Goal: Download file/media

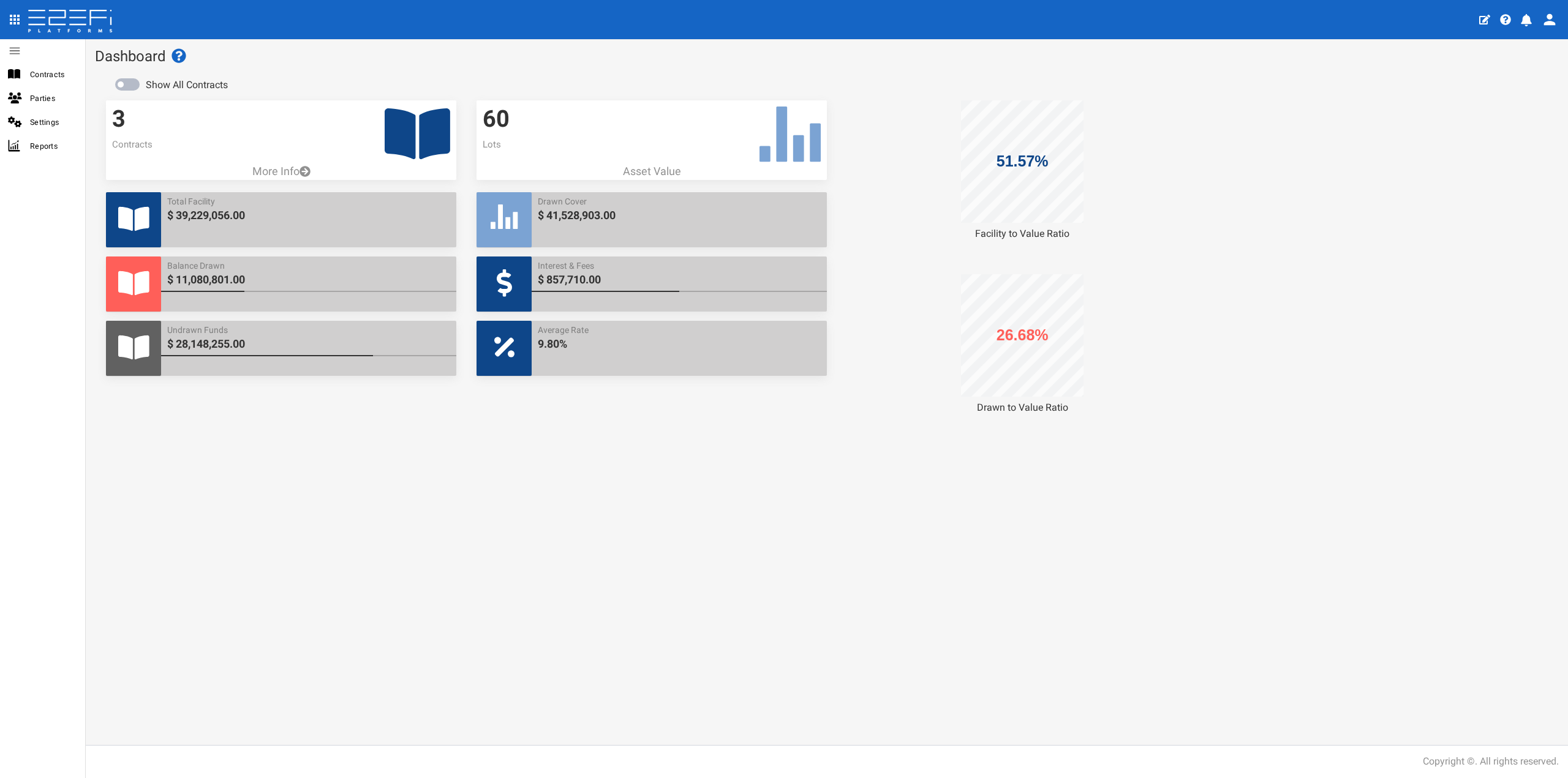
click at [401, 144] on icon at bounding box center [418, 133] width 66 height 51
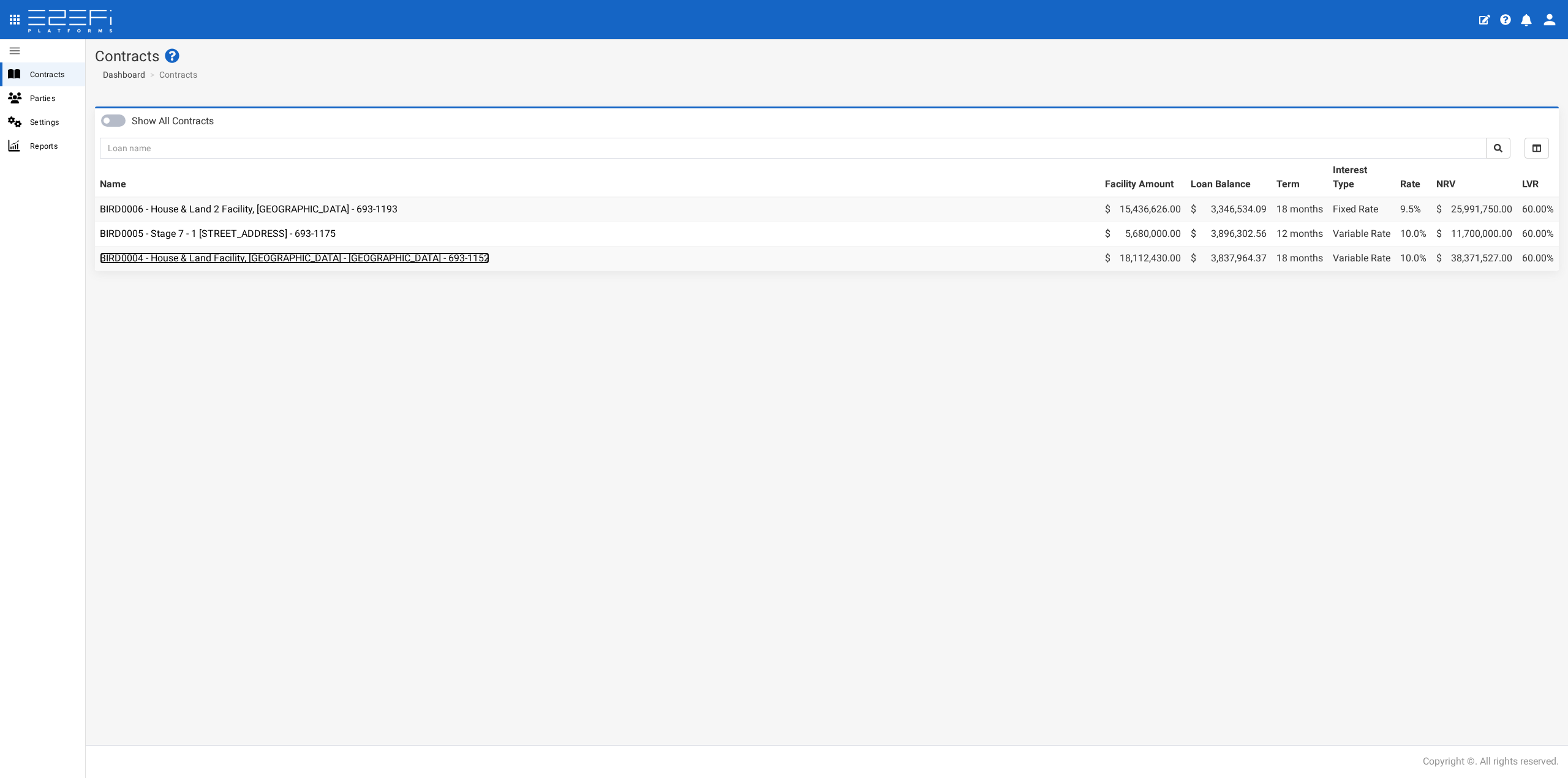
click at [297, 260] on link "BIRD0004 - House & Land Facility, [GEOGRAPHIC_DATA] - [GEOGRAPHIC_DATA] - 693-1…" at bounding box center [295, 258] width 389 height 12
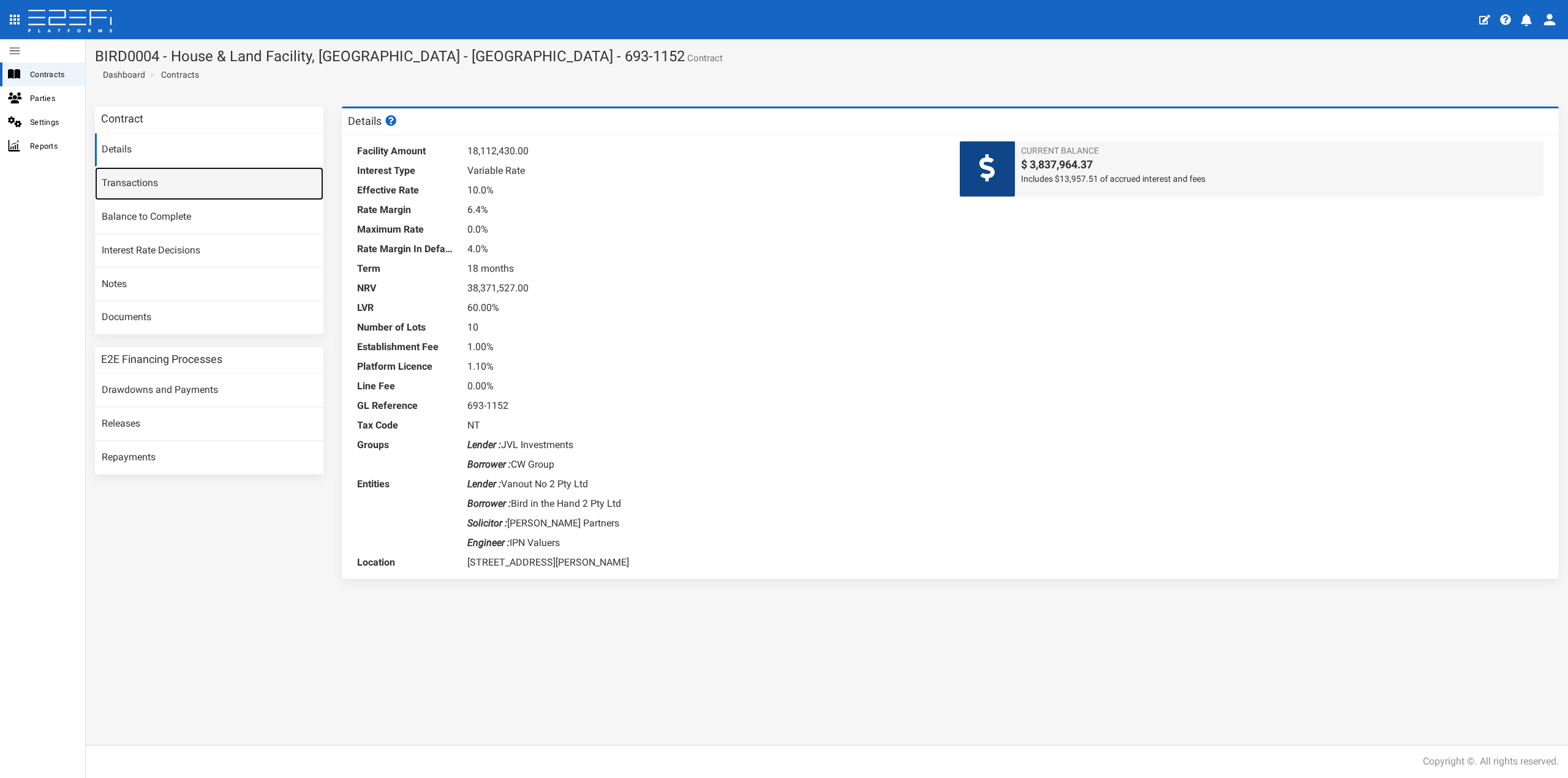
click at [190, 186] on link "Transactions" at bounding box center [209, 184] width 229 height 33
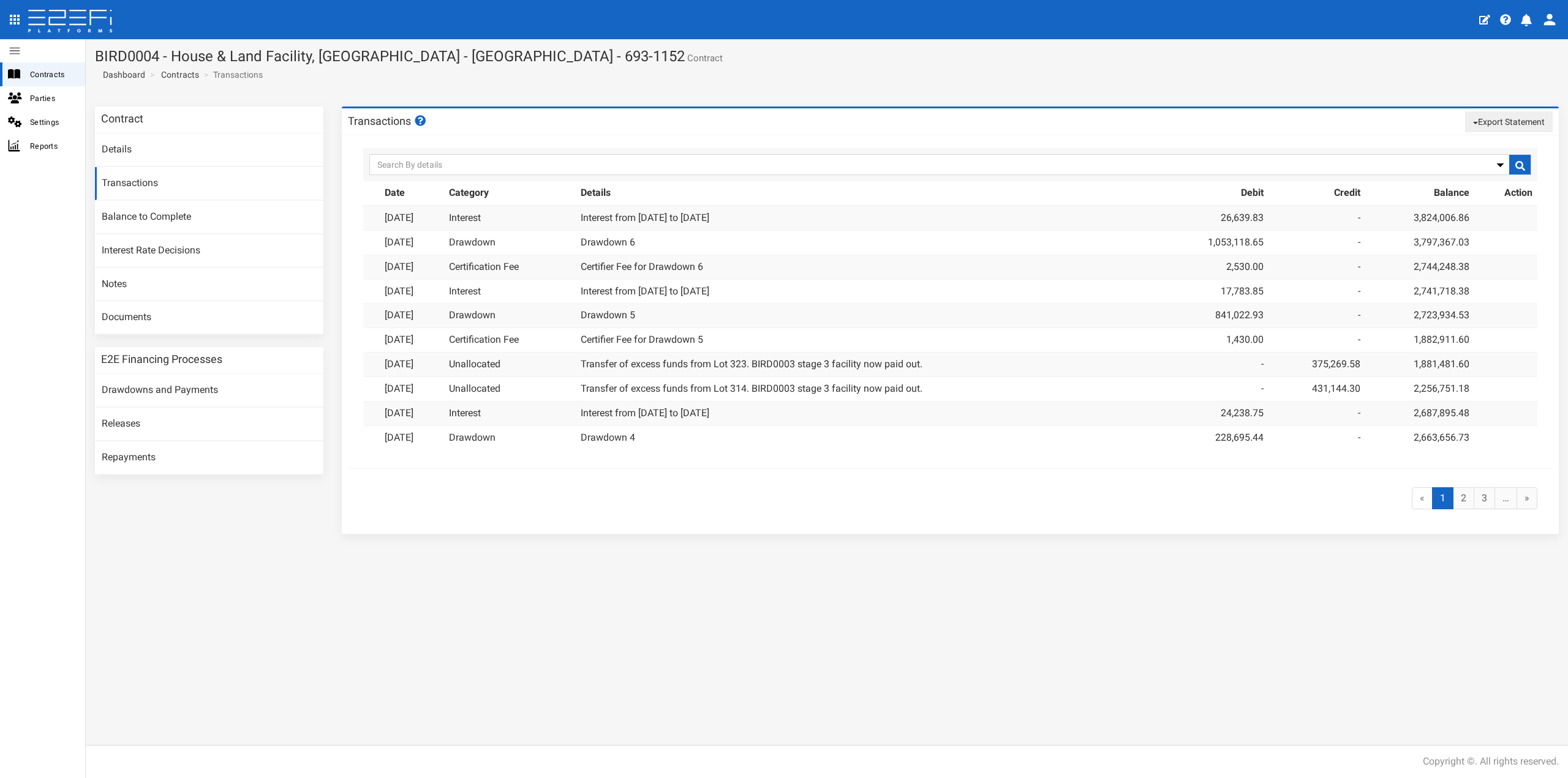
click at [1504, 119] on button "Export Statement" at bounding box center [1509, 122] width 87 height 21
click at [1495, 144] on link "pdf" at bounding box center [1504, 145] width 97 height 16
click at [1494, 118] on button "Export Statement" at bounding box center [1509, 122] width 87 height 21
click at [1487, 165] on link "csv/excel" at bounding box center [1504, 161] width 97 height 16
click at [178, 76] on link "Contracts" at bounding box center [180, 75] width 38 height 13
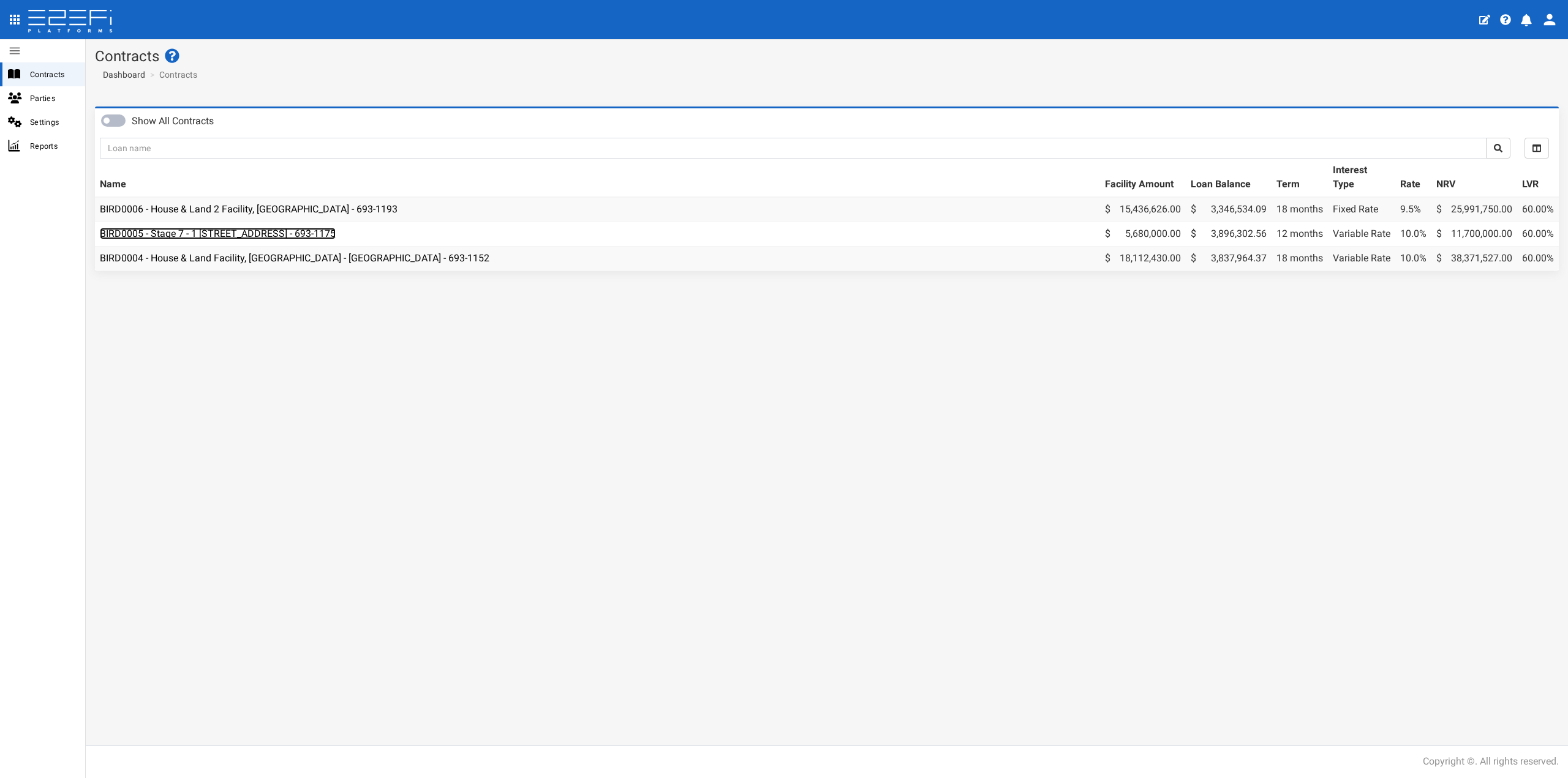
click at [289, 235] on link "BIRD0005 - Stage 7 - 1 [STREET_ADDRESS] - 693-1175" at bounding box center [218, 234] width 235 height 12
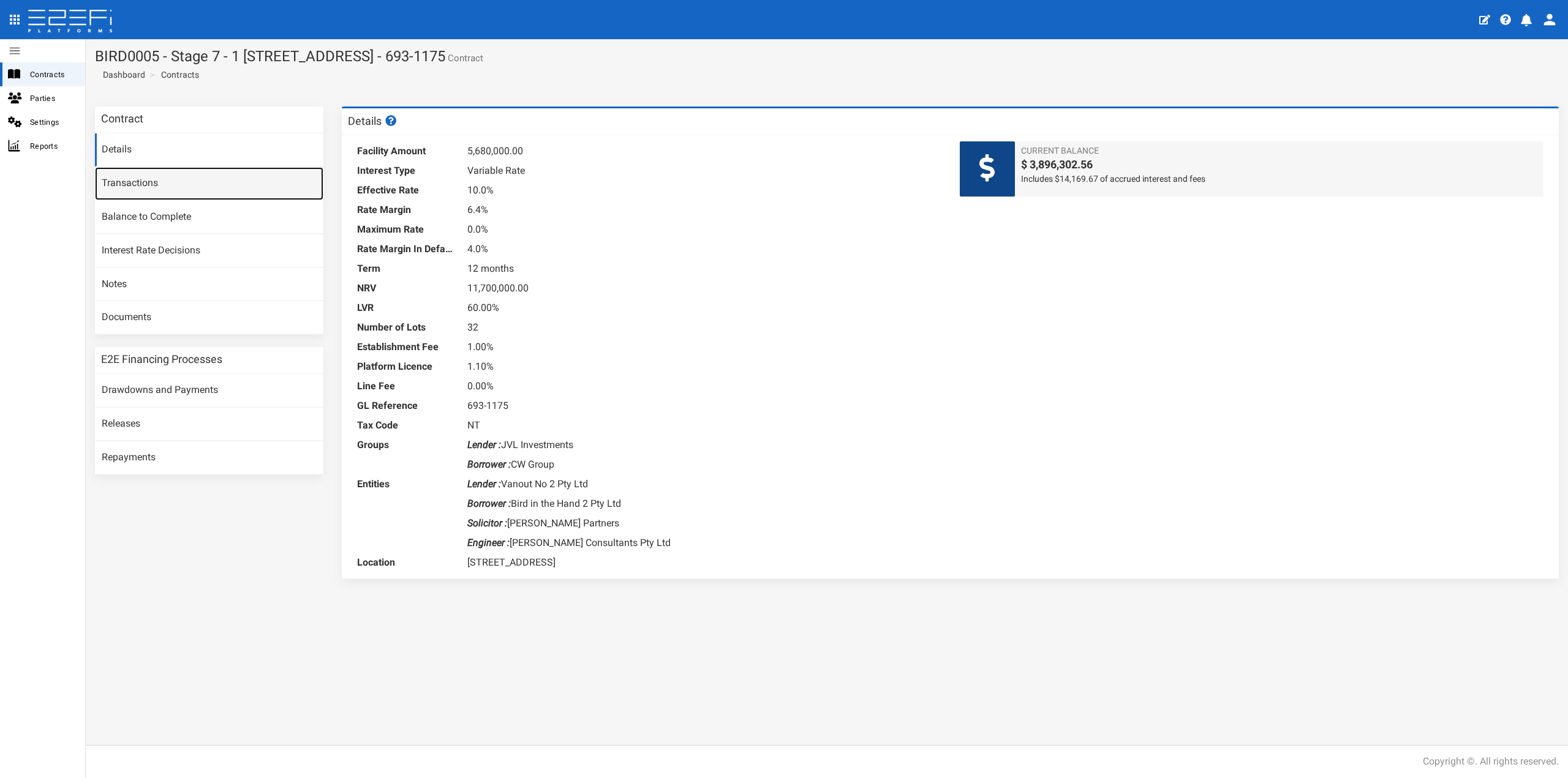
click at [186, 187] on link "Transactions" at bounding box center [209, 184] width 229 height 33
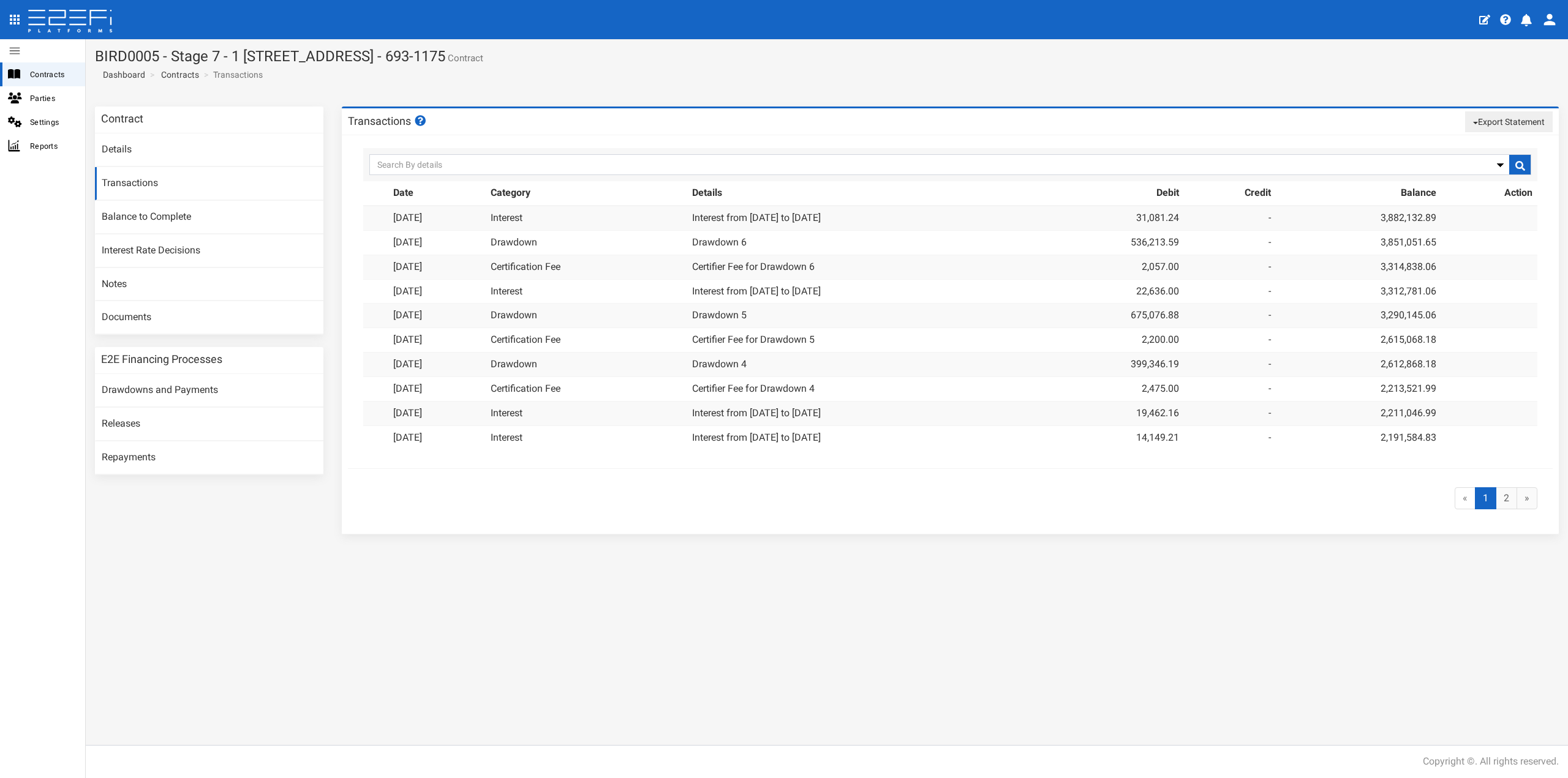
click at [1508, 121] on button "Export Statement" at bounding box center [1509, 122] width 87 height 21
click at [1476, 146] on link "pdf" at bounding box center [1504, 145] width 97 height 16
click at [1487, 118] on button "Export Statement" at bounding box center [1509, 122] width 87 height 21
click at [1477, 158] on link "csv/excel" at bounding box center [1504, 161] width 97 height 16
click at [170, 74] on link "Contracts" at bounding box center [180, 75] width 38 height 13
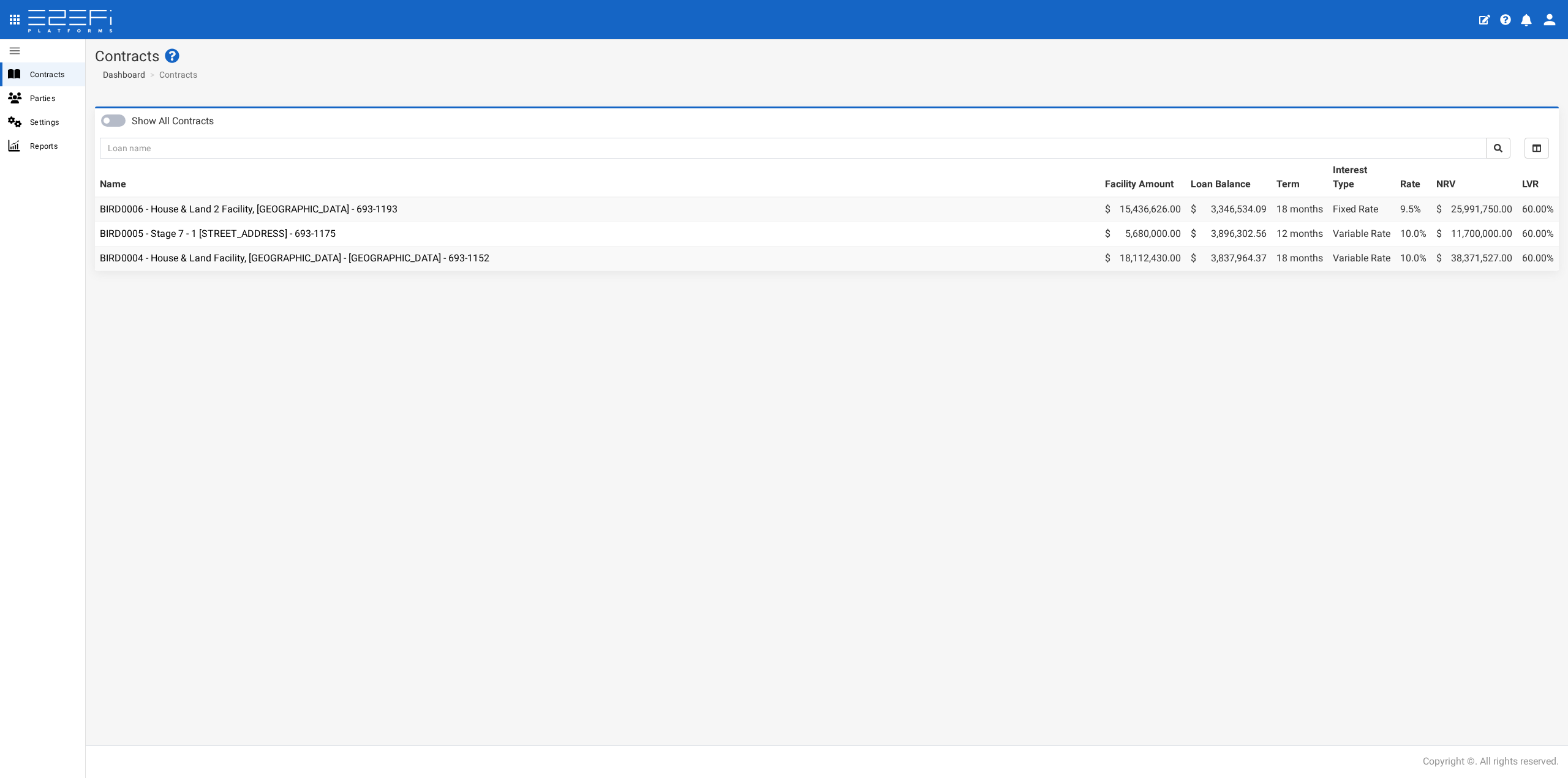
click at [275, 199] on td "BIRD0006 - House & Land 2 Facility, [GEOGRAPHIC_DATA] - 693-1193" at bounding box center [597, 209] width 1005 height 24
click at [282, 204] on link "BIRD0006 - House & Land 2 Facility, [GEOGRAPHIC_DATA] - 693-1193" at bounding box center [249, 209] width 298 height 12
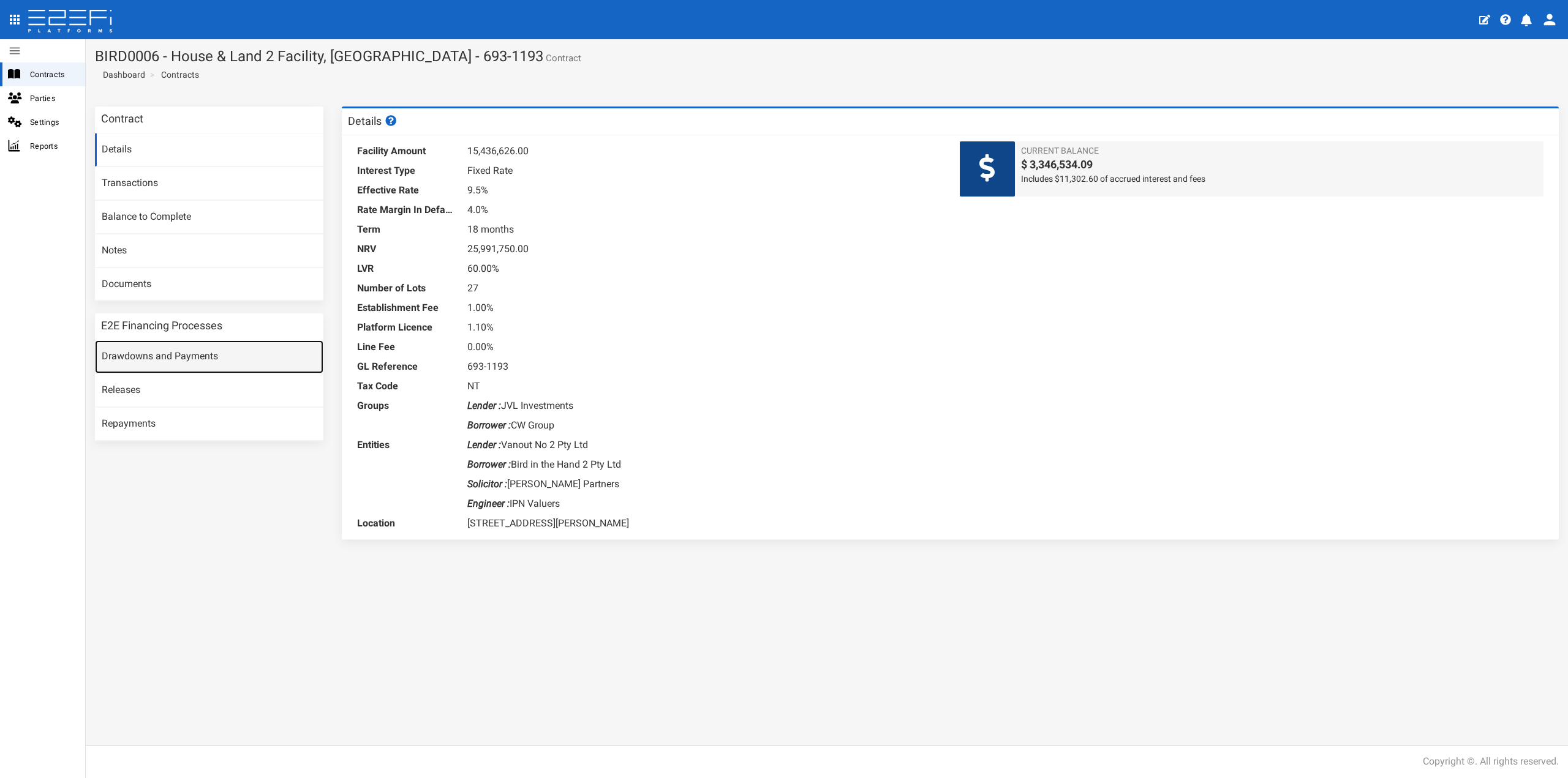
click at [201, 354] on link "Drawdowns and Payments" at bounding box center [209, 357] width 229 height 33
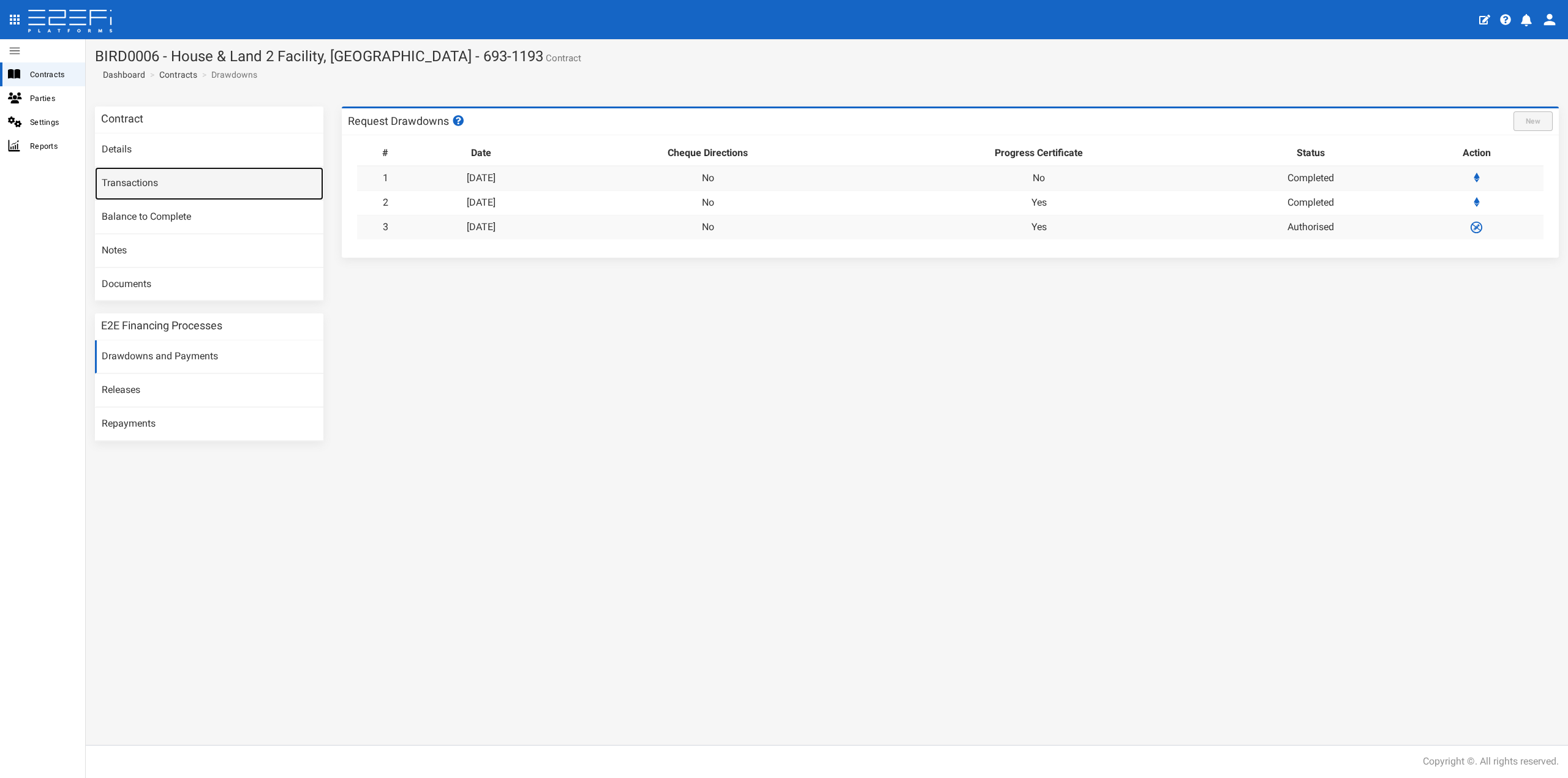
click at [158, 190] on link "Transactions" at bounding box center [209, 184] width 229 height 33
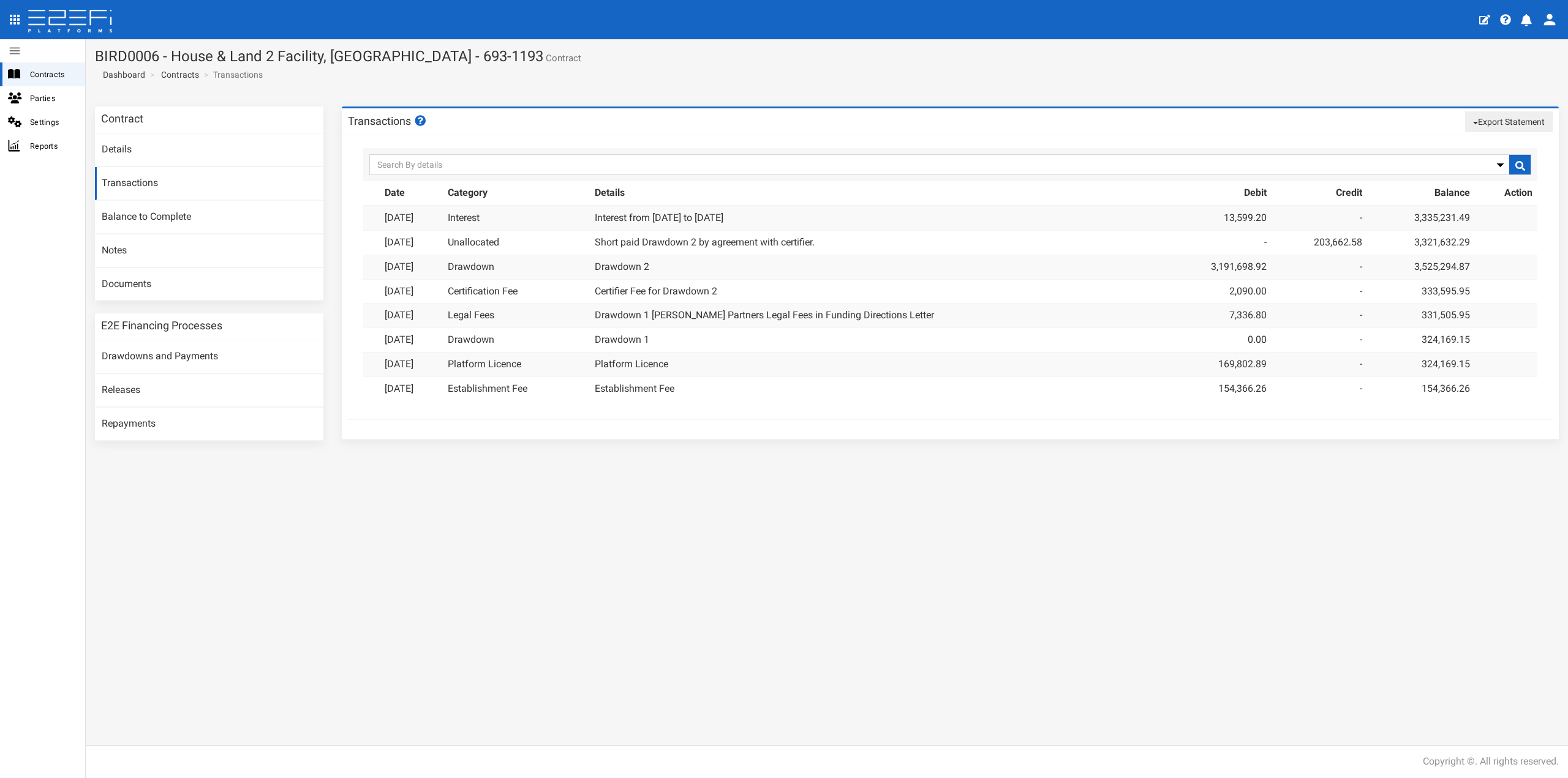
click at [1505, 122] on button "Export Statement" at bounding box center [1509, 122] width 87 height 21
click at [1471, 146] on link "pdf" at bounding box center [1504, 145] width 97 height 16
click at [1537, 125] on button "Export Statement" at bounding box center [1509, 122] width 87 height 21
click at [1484, 161] on link "csv/excel" at bounding box center [1504, 161] width 97 height 16
click at [144, 356] on link "Drawdowns and Payments" at bounding box center [209, 357] width 229 height 33
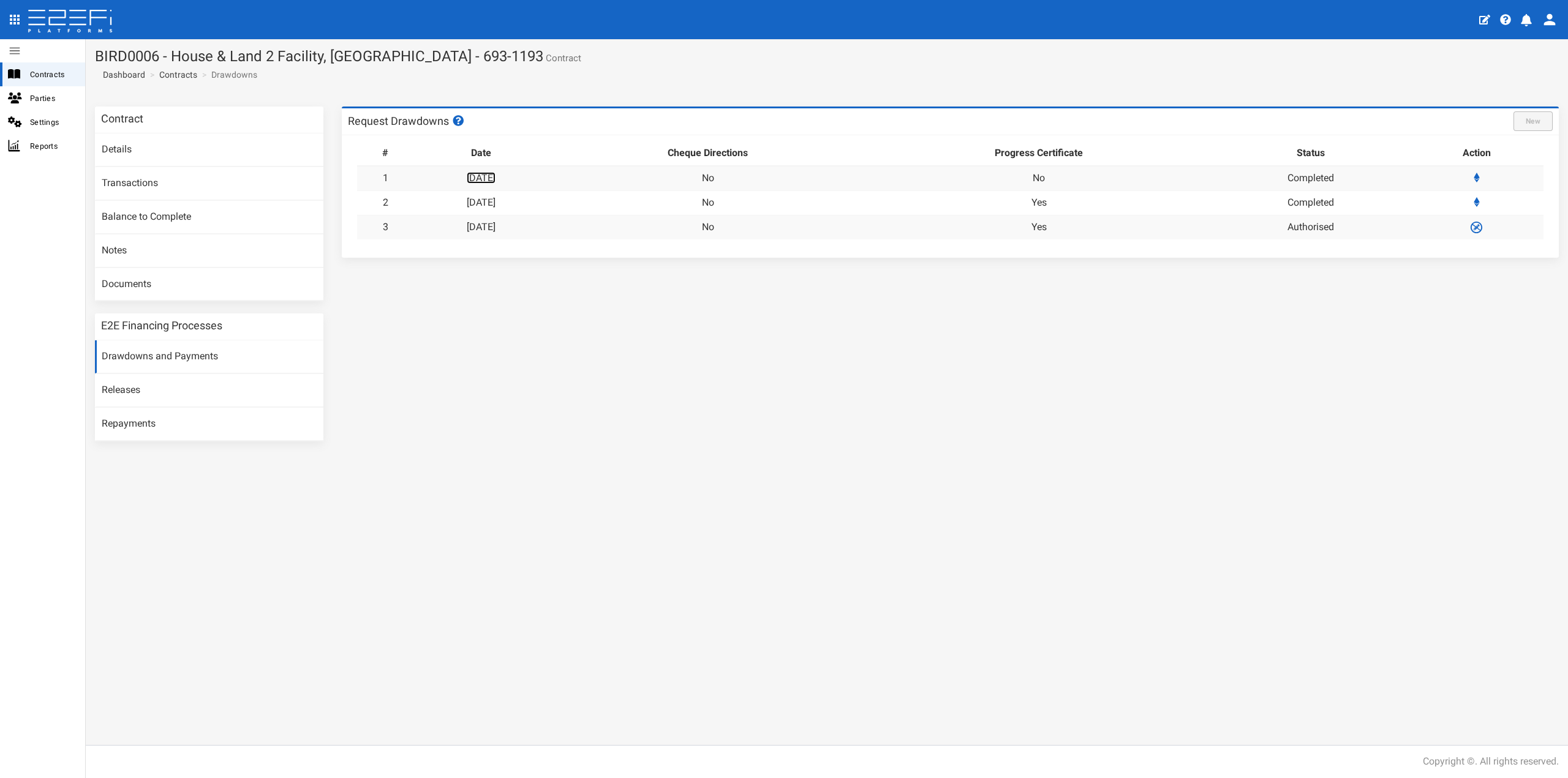
click at [495, 179] on link "[DATE]" at bounding box center [480, 178] width 29 height 12
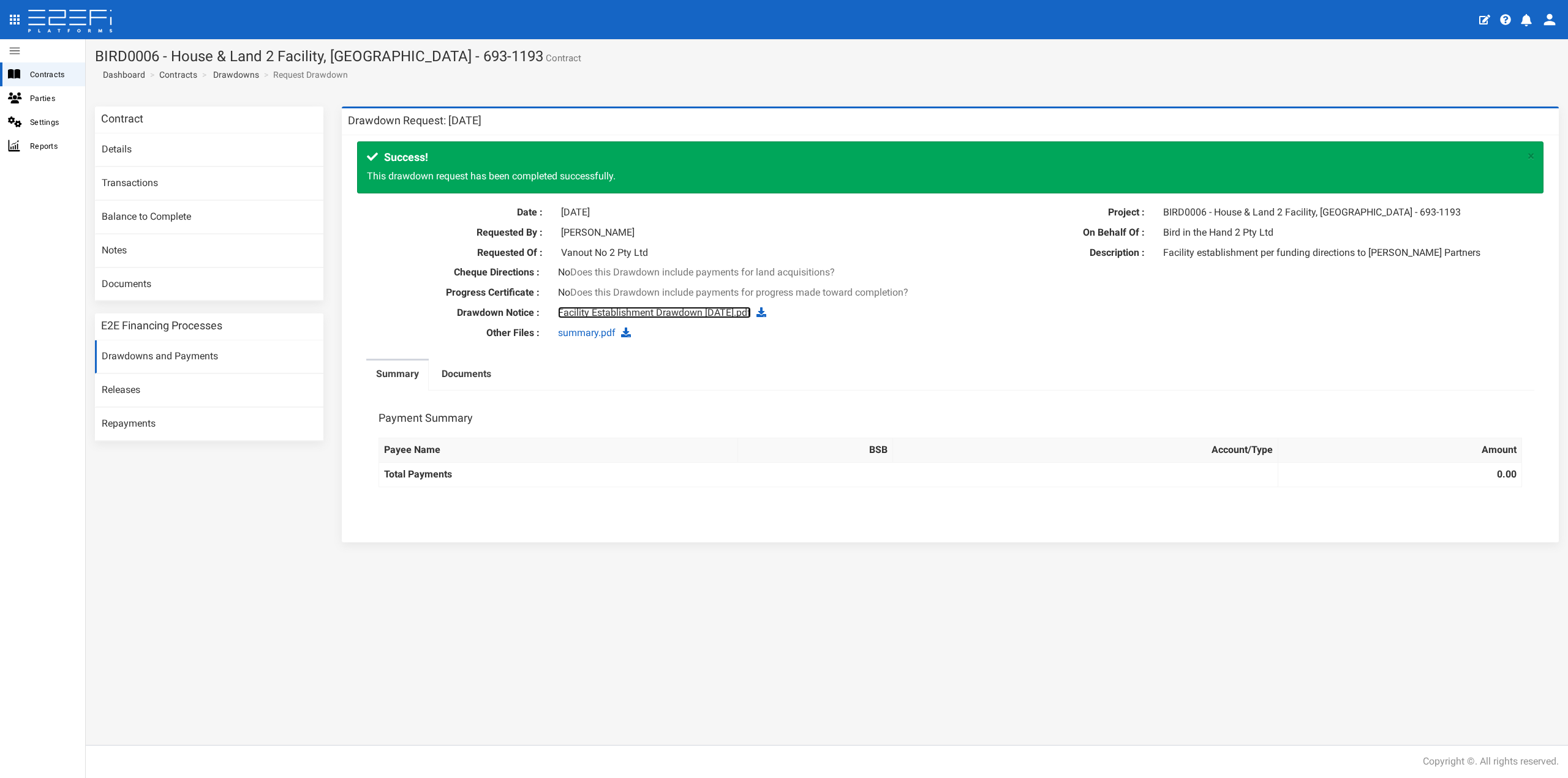
click at [613, 313] on link "Facility Establishment Drawdown [DATE].pdf" at bounding box center [654, 312] width 193 height 12
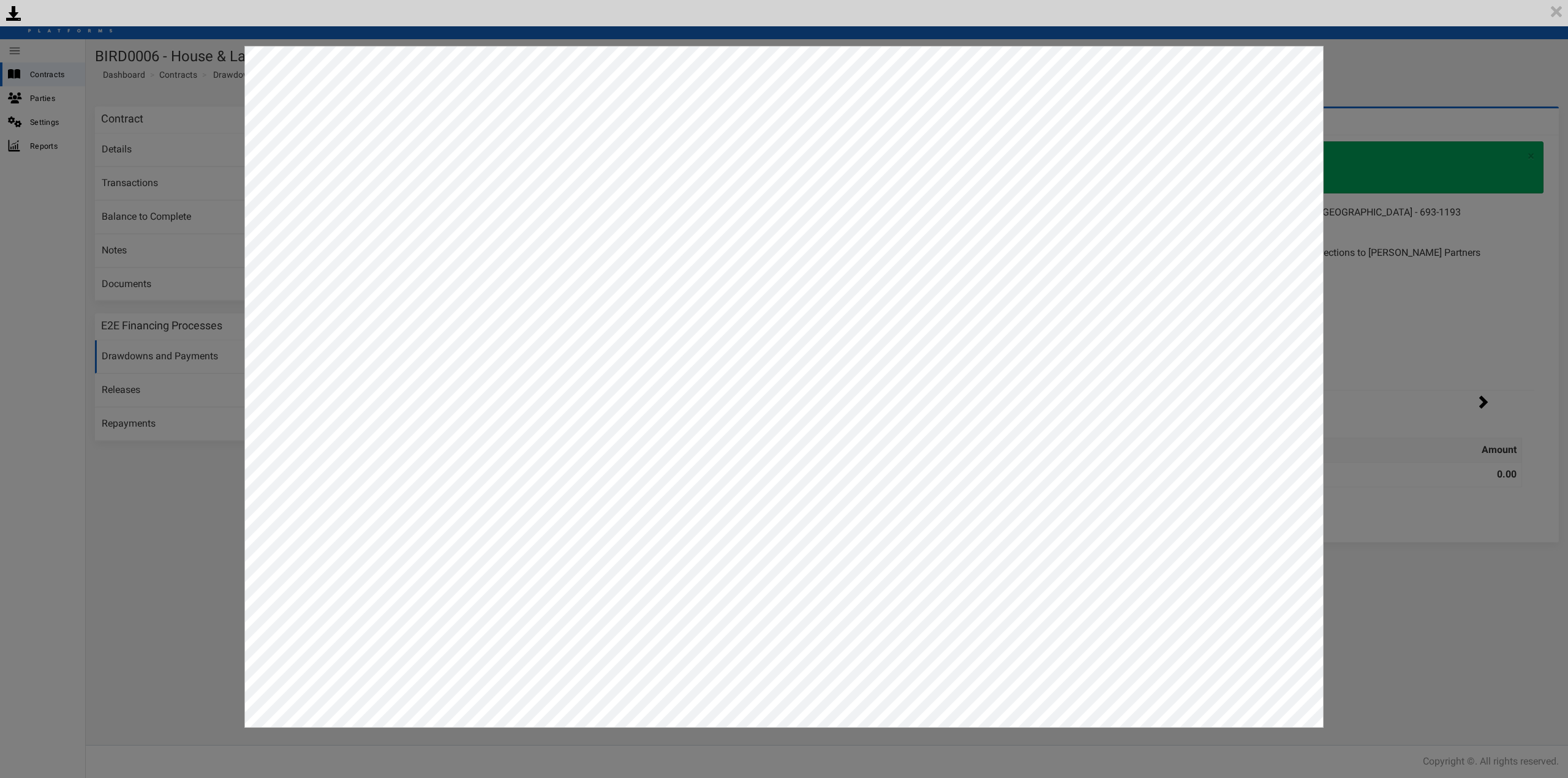
click at [1428, 284] on div "<p>Your browser does not support iframes.</p><script type="text/javascript">ale…" at bounding box center [784, 389] width 1568 height 778
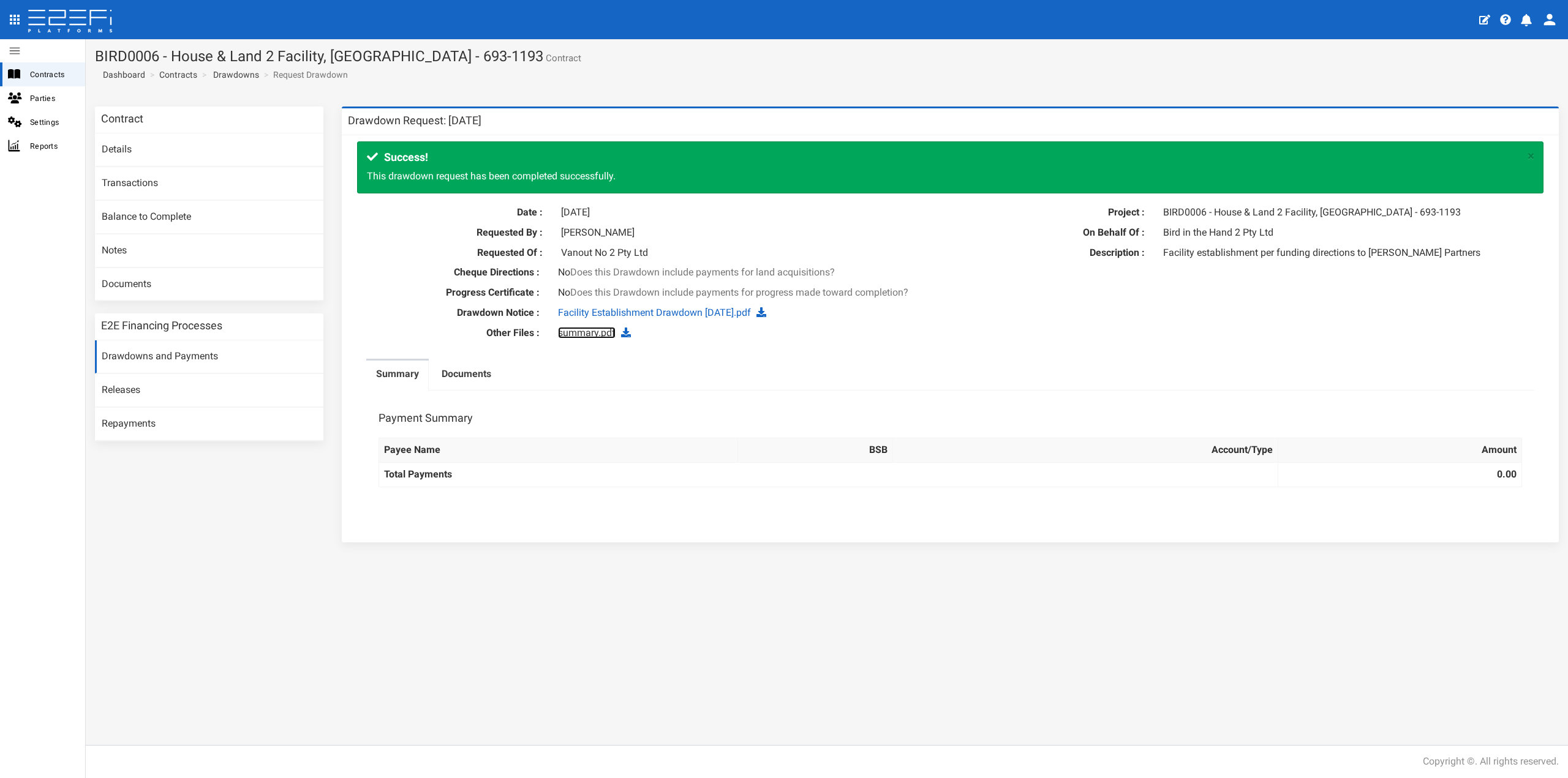
click at [565, 332] on link "summary.pdf" at bounding box center [587, 333] width 58 height 12
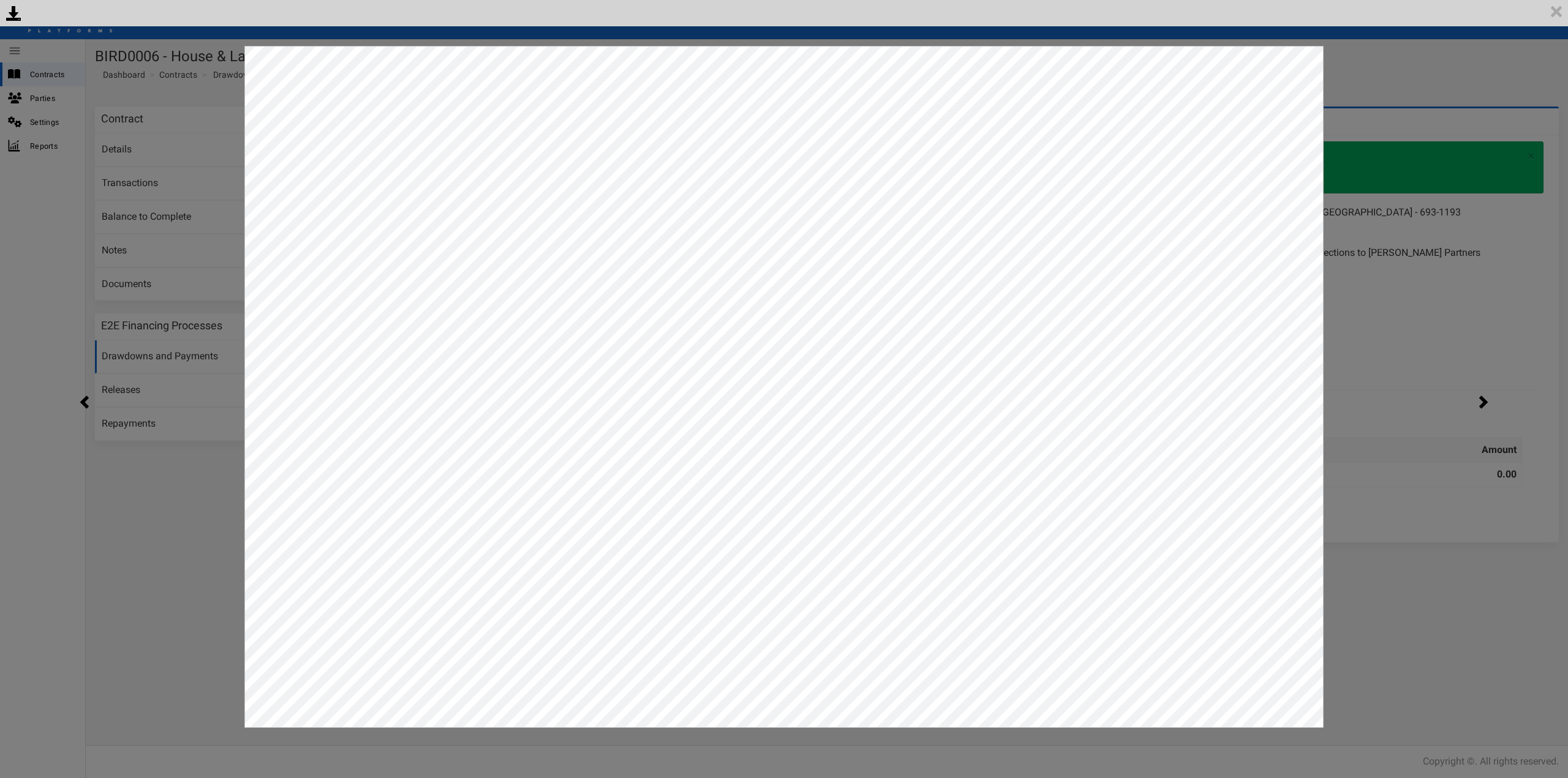
click at [1421, 648] on div "<p>Your browser does not support iframes.</p><script type="text/javascript">ale…" at bounding box center [784, 389] width 1568 height 778
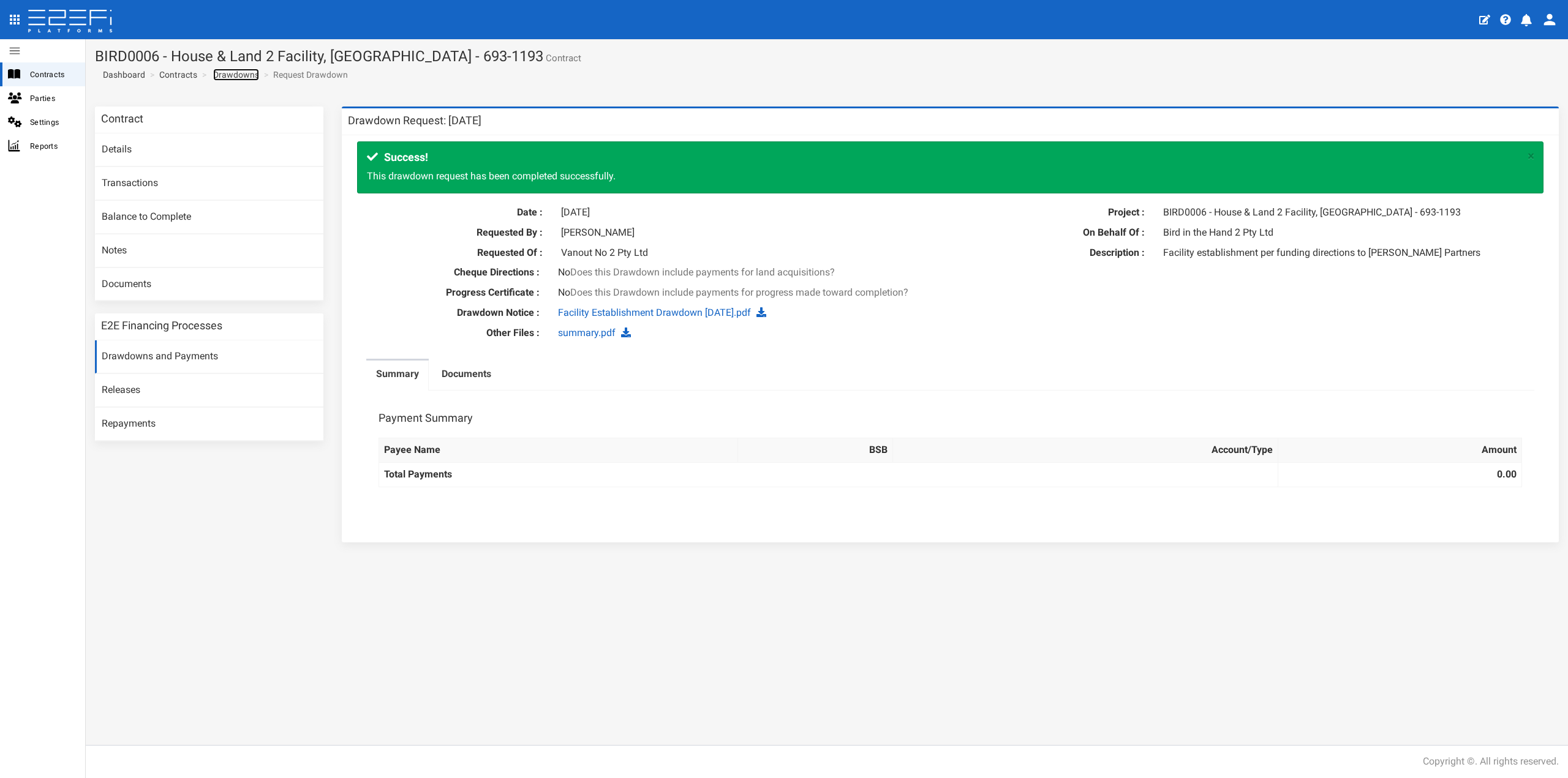
click at [229, 76] on link "Drawdowns" at bounding box center [236, 75] width 46 height 13
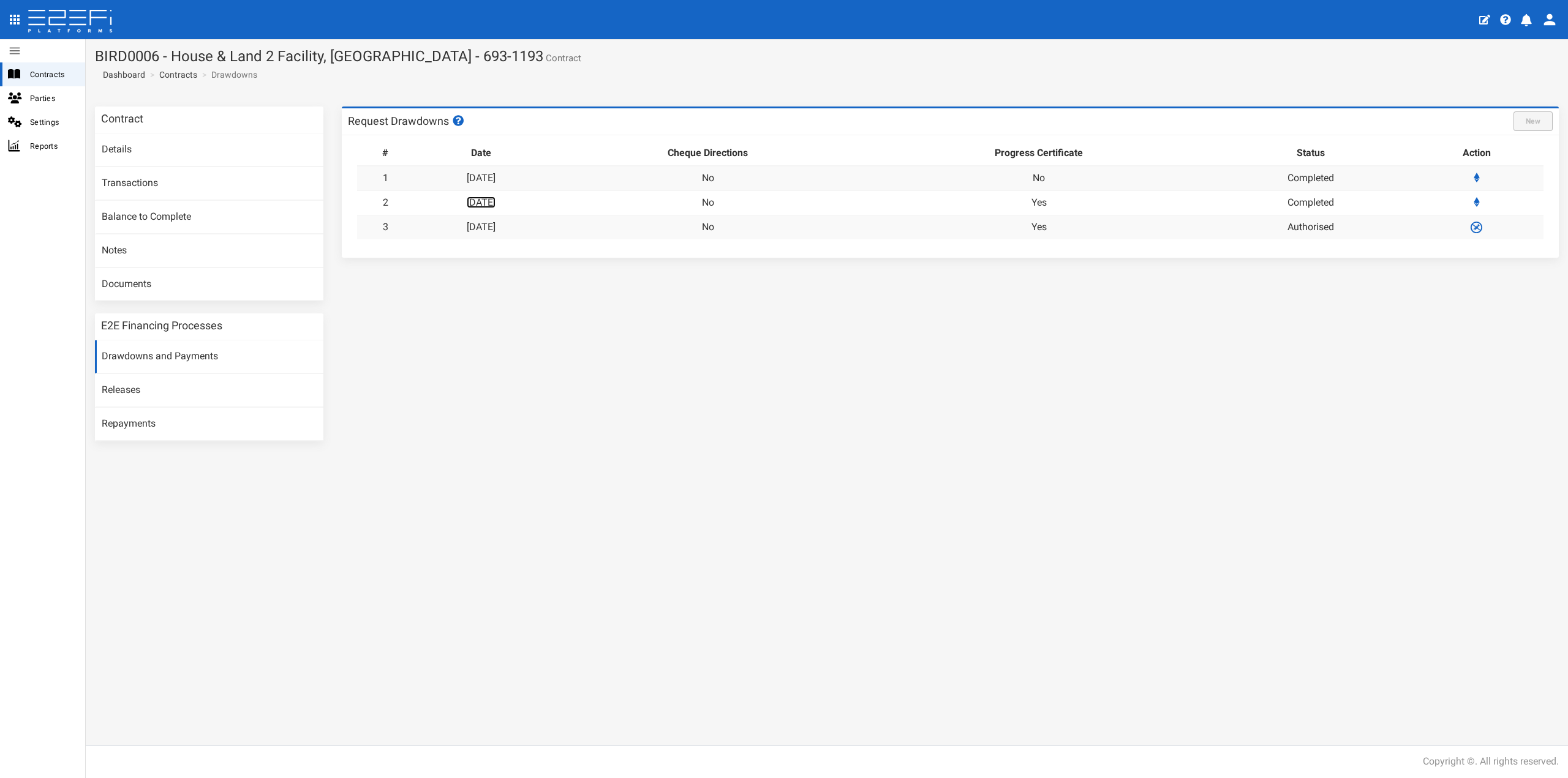
click at [494, 204] on link "[DATE]" at bounding box center [480, 203] width 29 height 12
click at [495, 179] on link "[DATE]" at bounding box center [480, 178] width 29 height 12
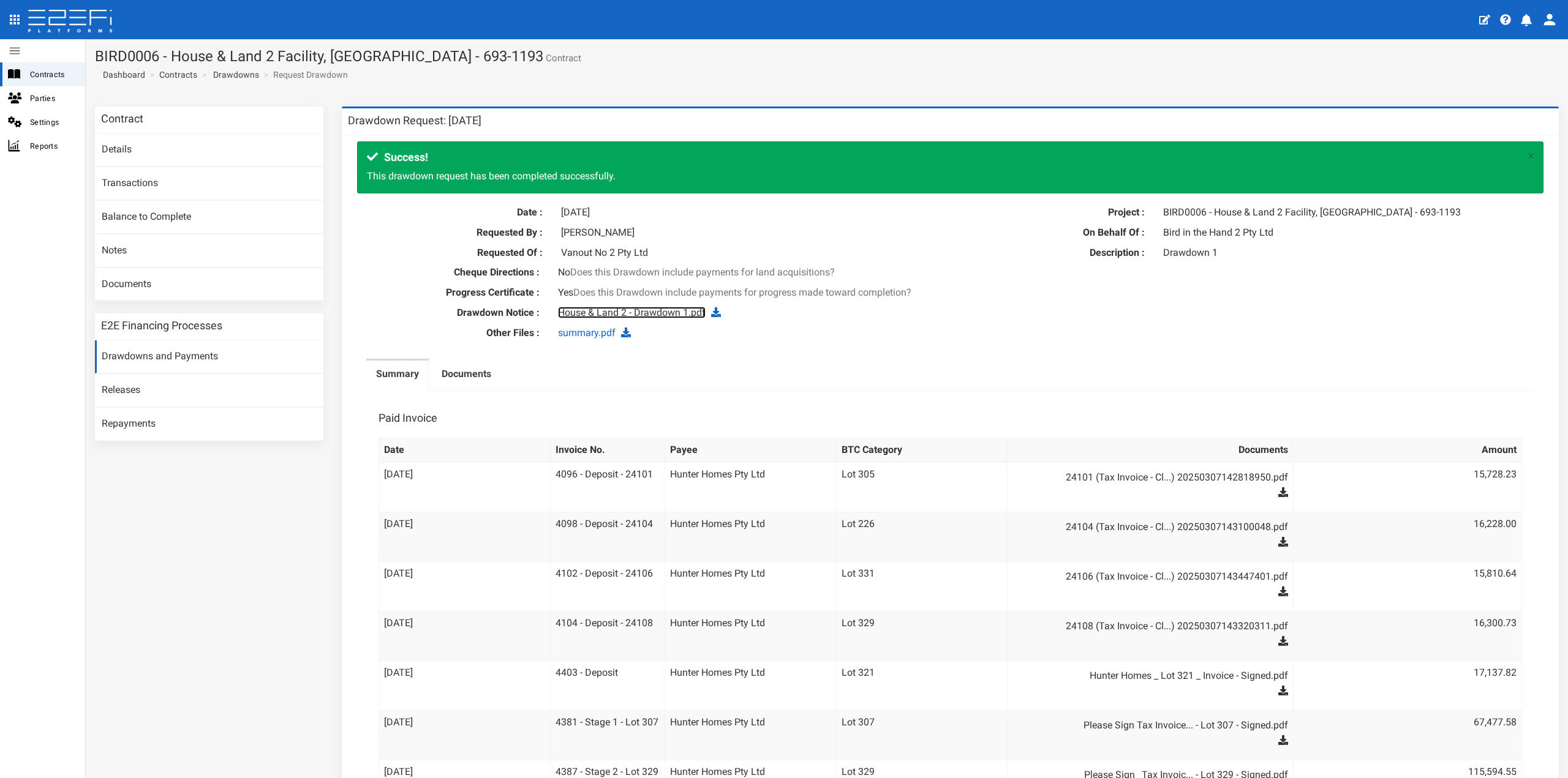
click at [597, 318] on link "House & Land 2 - Drawdown 1.pdf" at bounding box center [631, 312] width 147 height 12
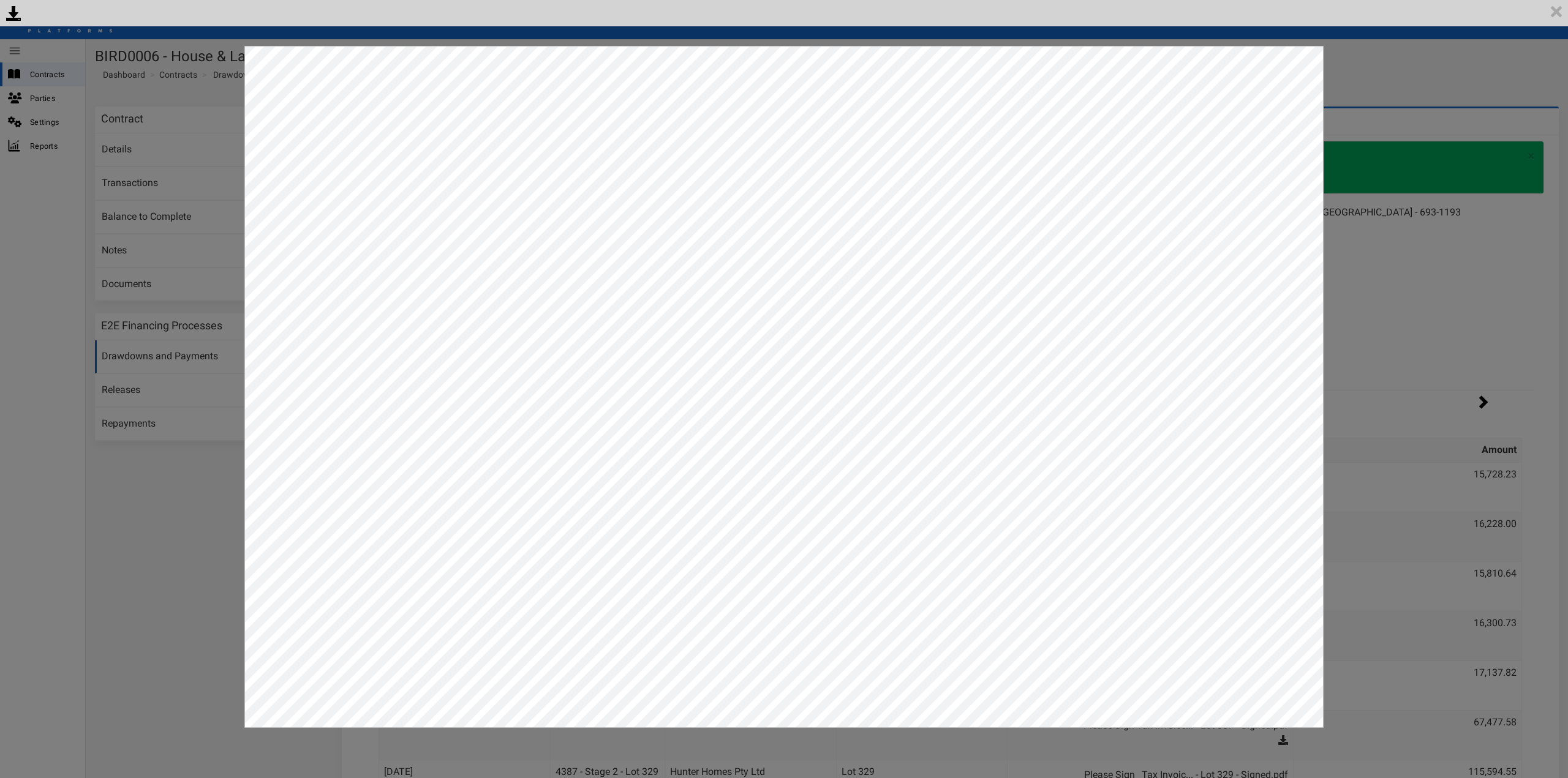
click at [1389, 204] on div "<p>Your browser does not support iframes.</p><script type="text/javascript">ale…" at bounding box center [784, 389] width 1568 height 778
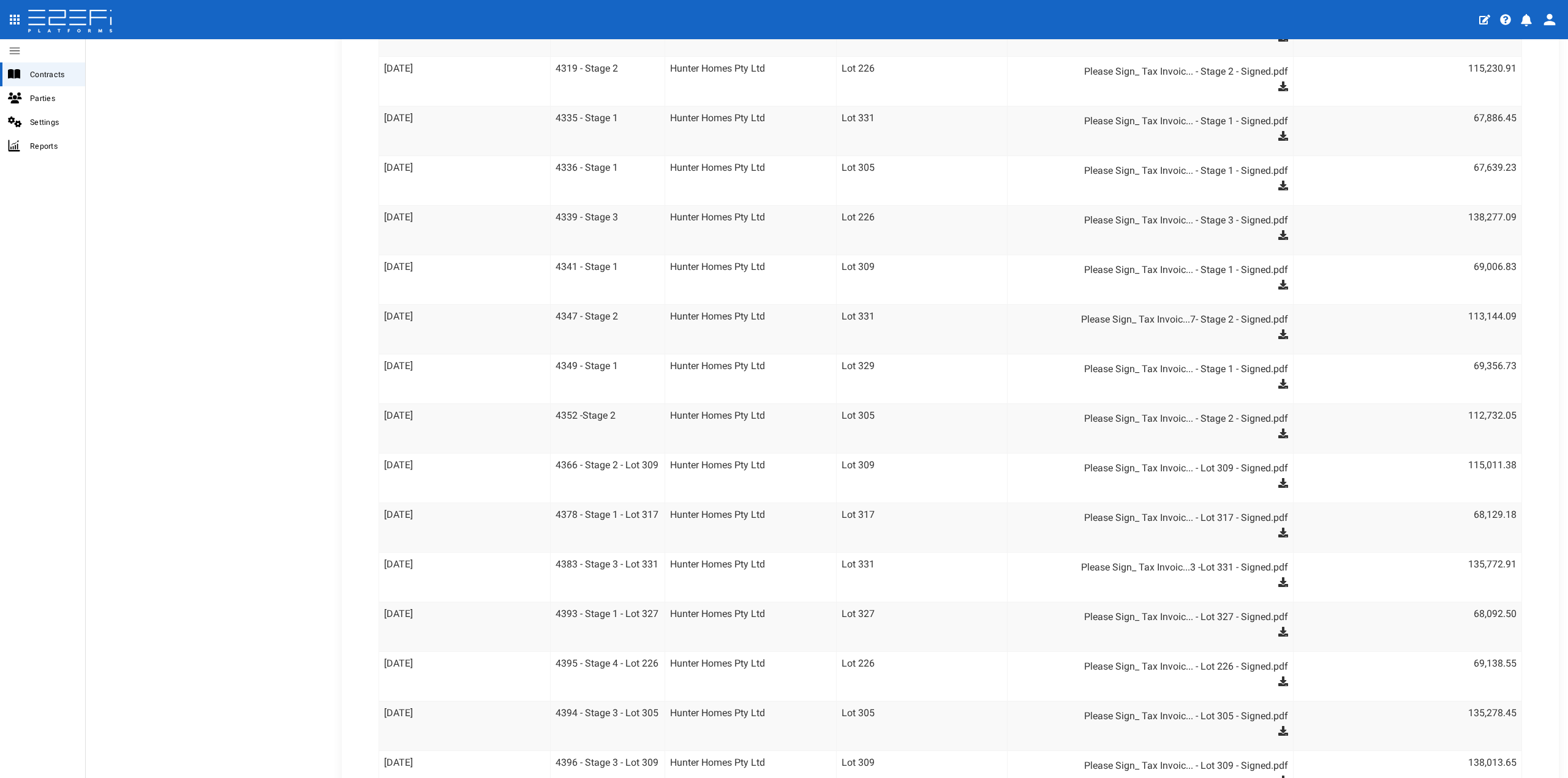
scroll to position [313, 0]
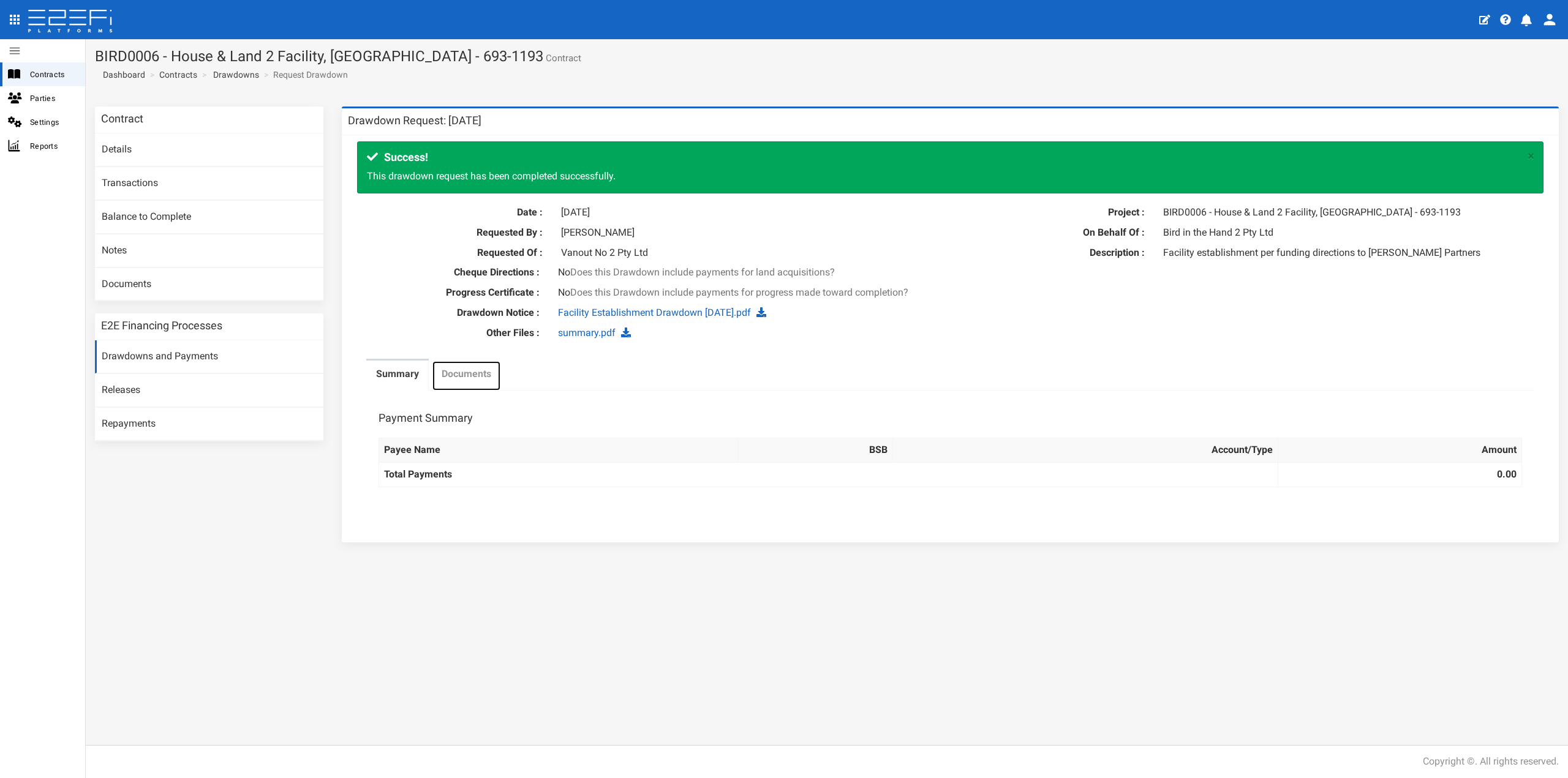
click at [466, 374] on label "Documents" at bounding box center [466, 374] width 50 height 14
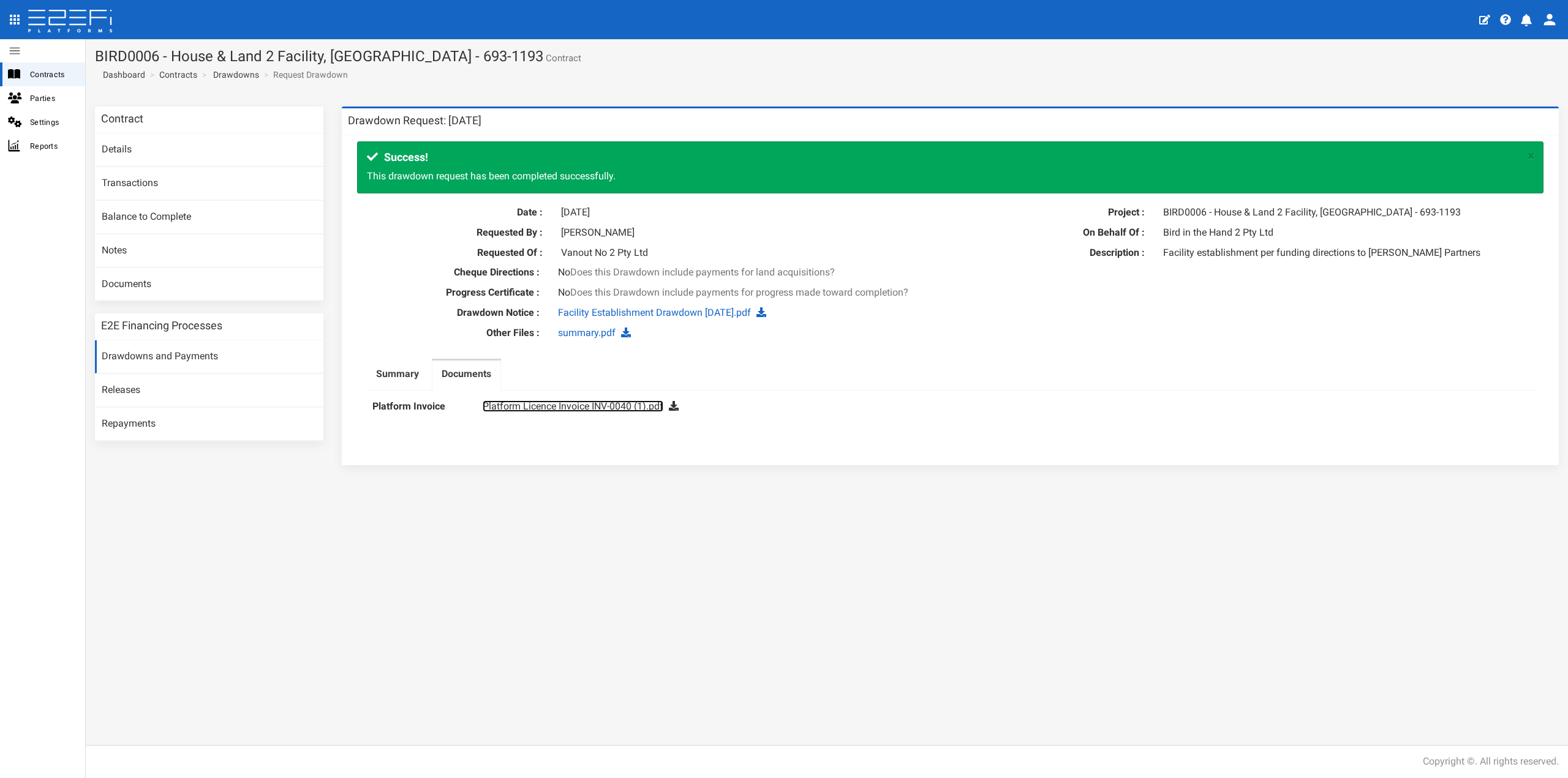
click at [518, 406] on link "Platform Licence Invoice INV-0040 (1).pdf" at bounding box center [573, 406] width 181 height 12
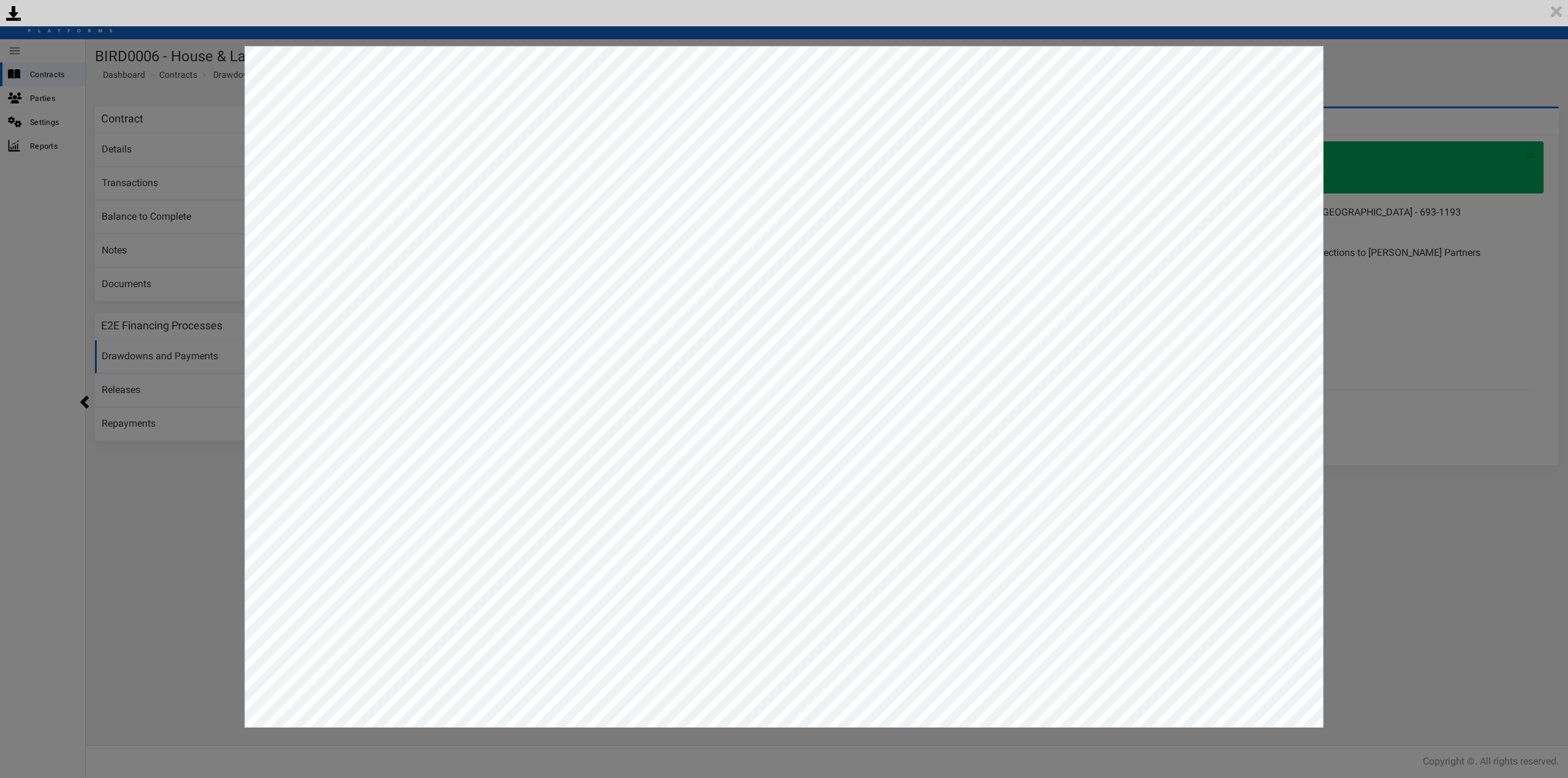
click at [1398, 412] on div "<p>Your browser does not support iframes.</p><script type="text/javascript">ale…" at bounding box center [784, 389] width 1568 height 778
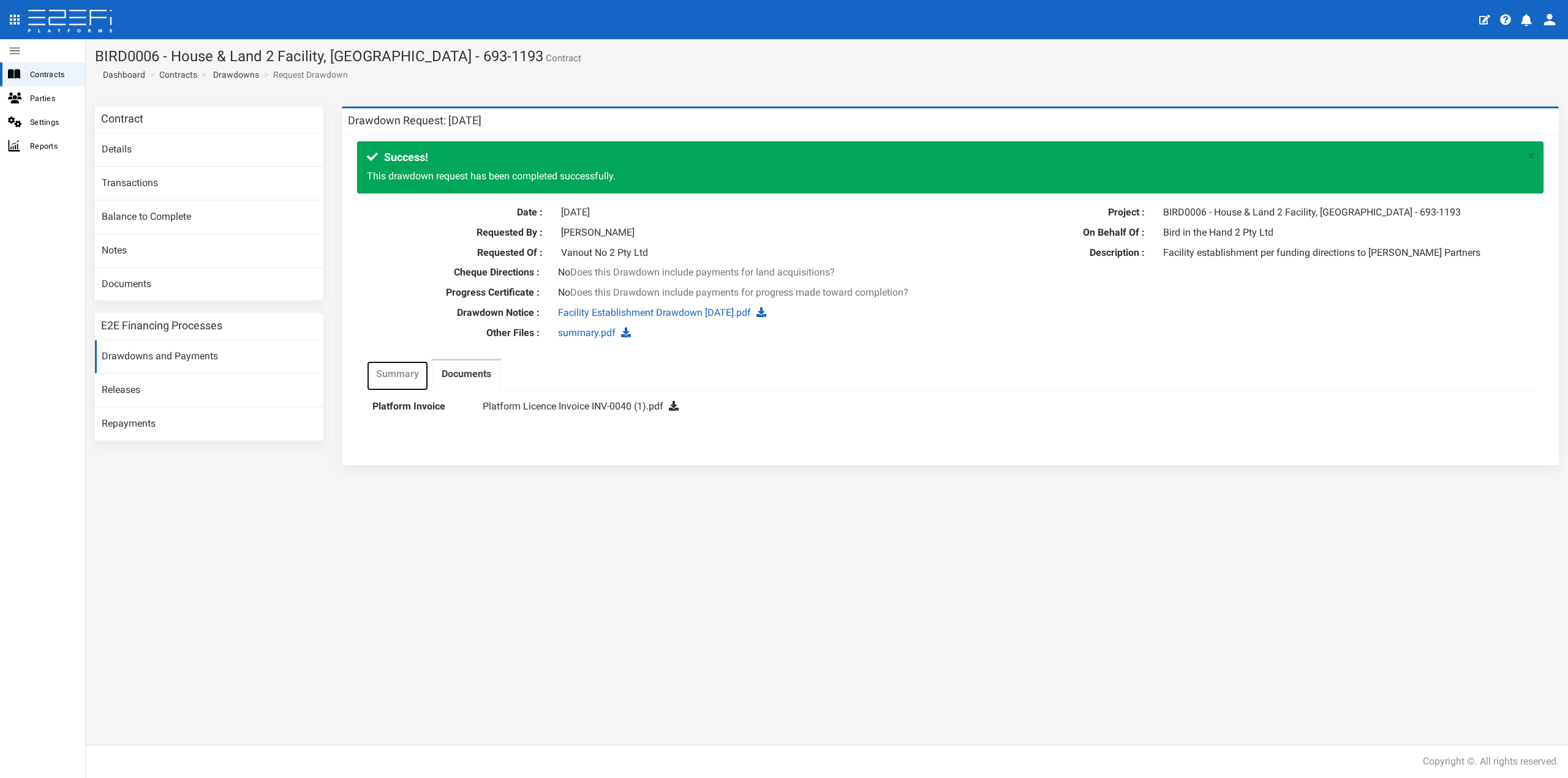
click at [386, 381] on label "Summary" at bounding box center [398, 374] width 43 height 14
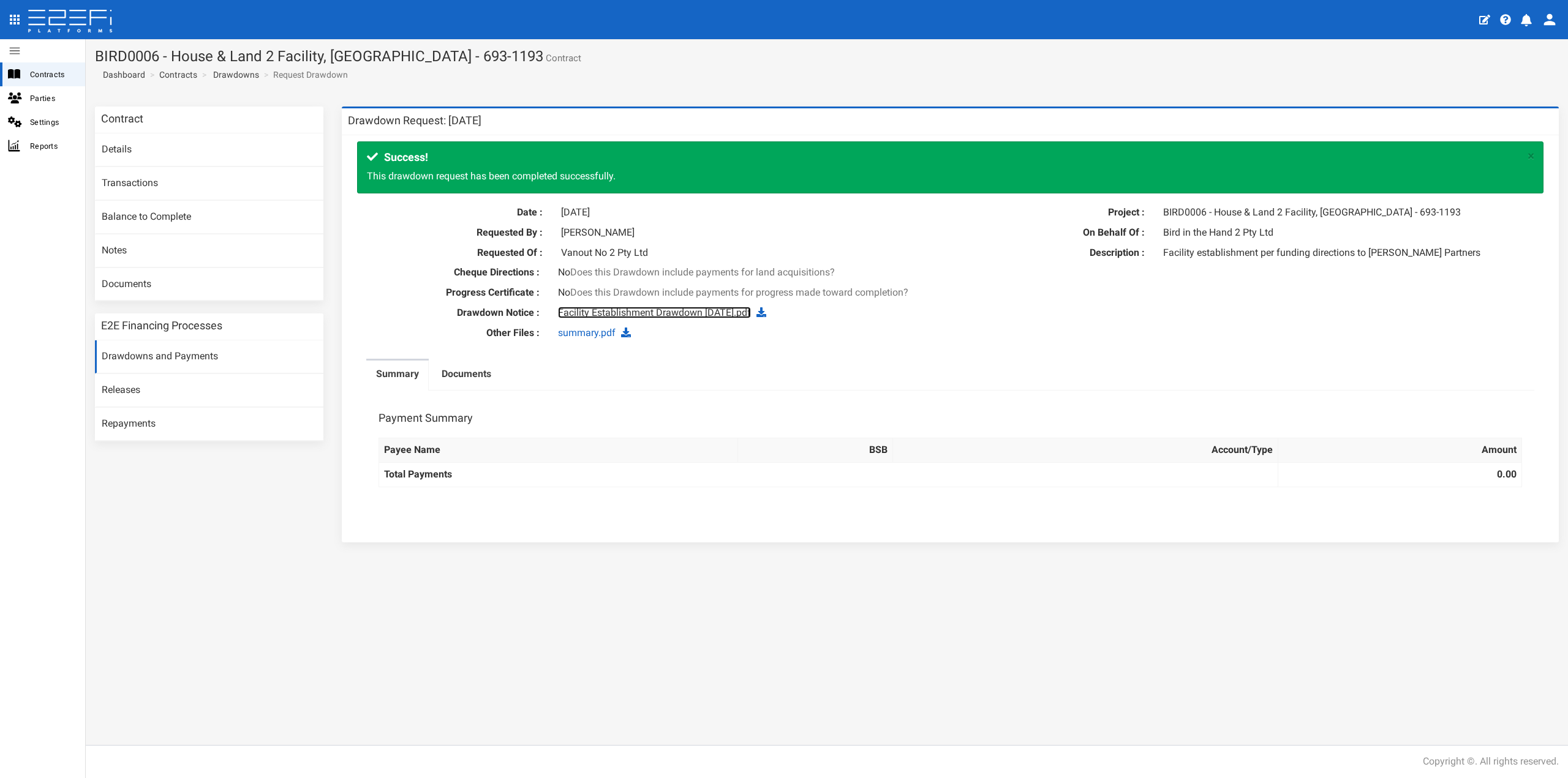
click at [594, 310] on link "Facility Establishment Drawdown 1-07-25.pdf" at bounding box center [654, 312] width 193 height 12
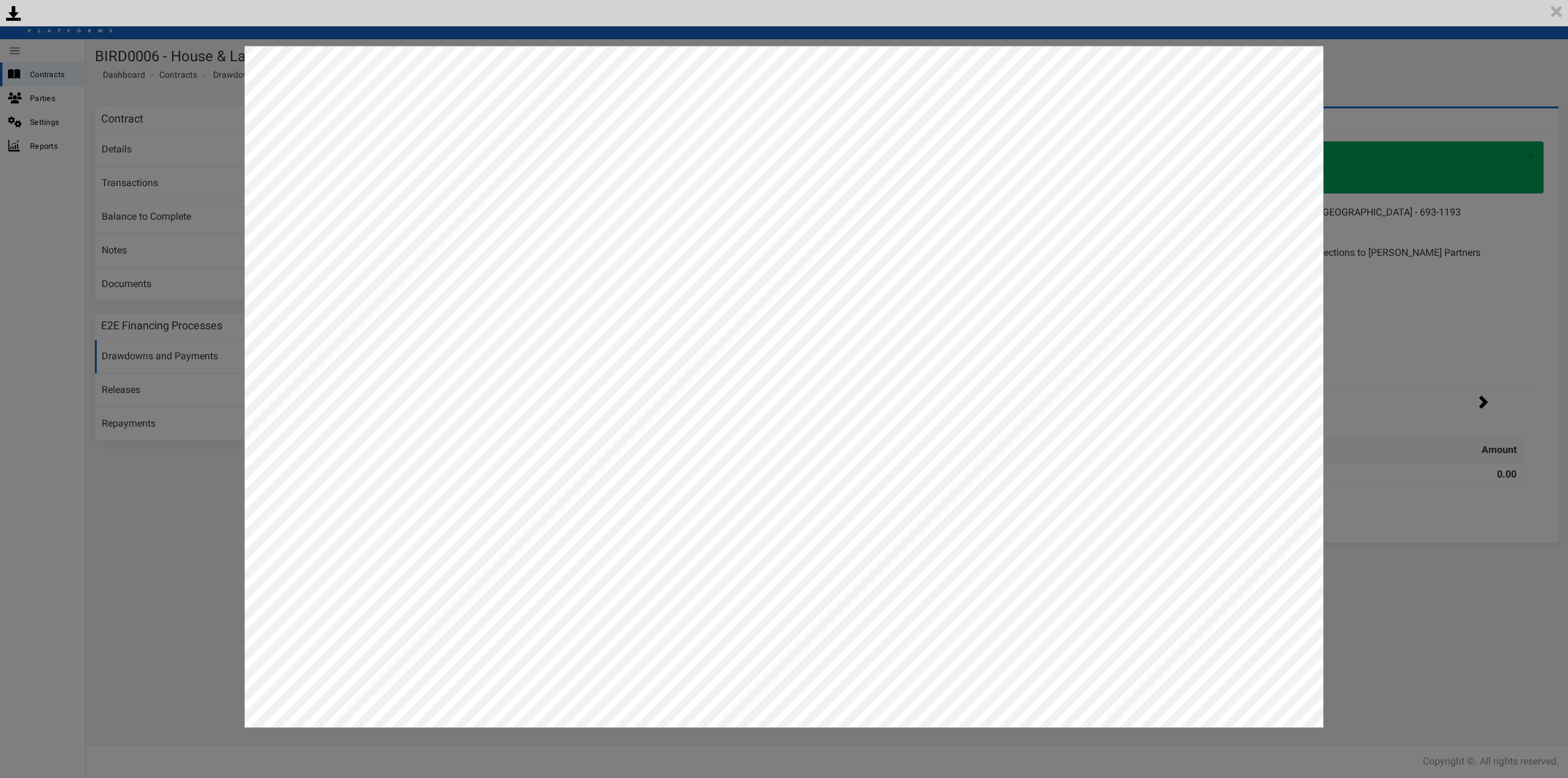
click at [1408, 238] on div "<p>Your browser does not support iframes.</p><script type="text/javascript">ale…" at bounding box center [784, 389] width 1568 height 778
